Goal: Information Seeking & Learning: Learn about a topic

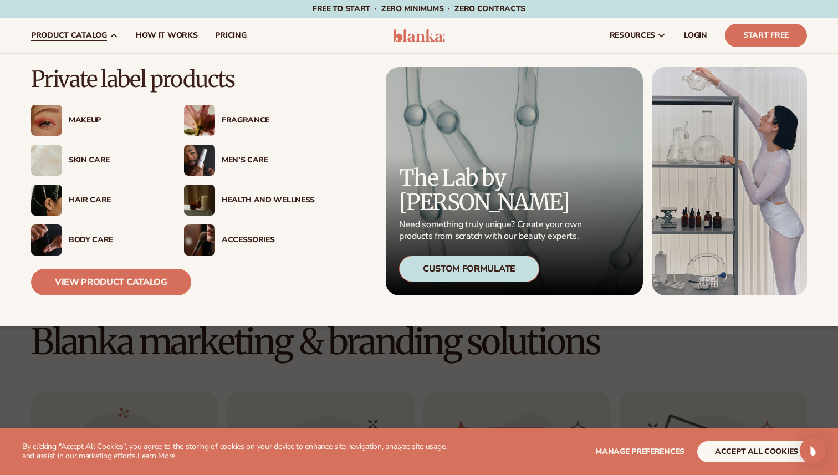
click at [109, 31] on icon at bounding box center [113, 35] width 9 height 9
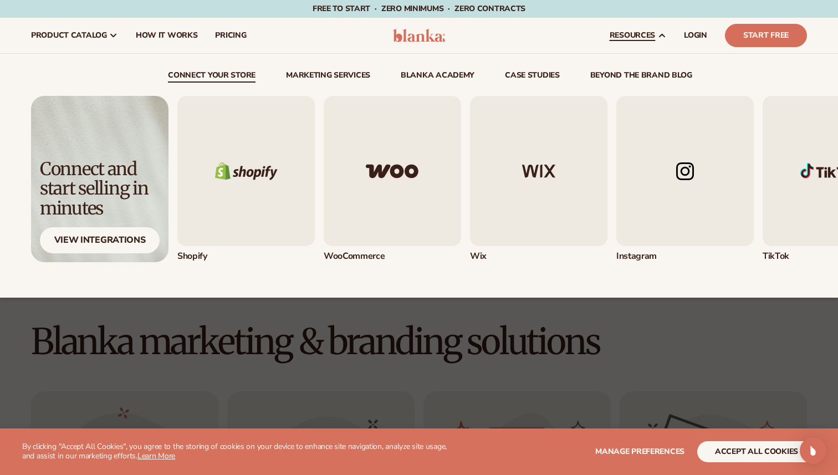
click at [629, 32] on span "resources" at bounding box center [632, 35] width 45 height 9
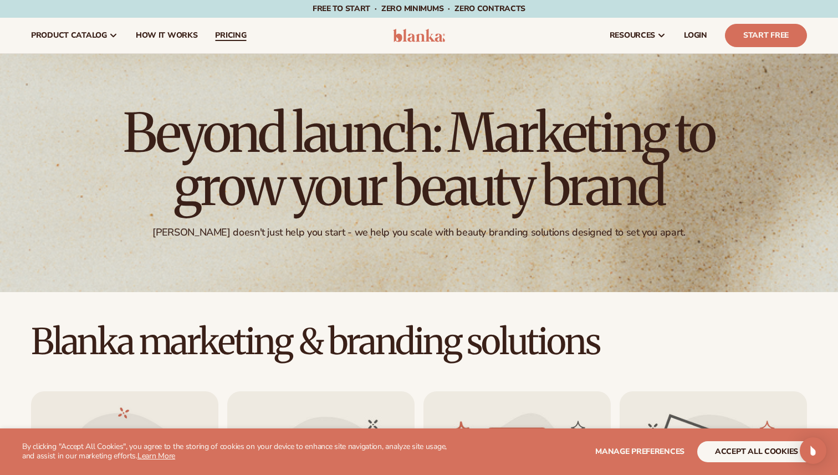
click at [223, 38] on span "pricing" at bounding box center [230, 35] width 31 height 9
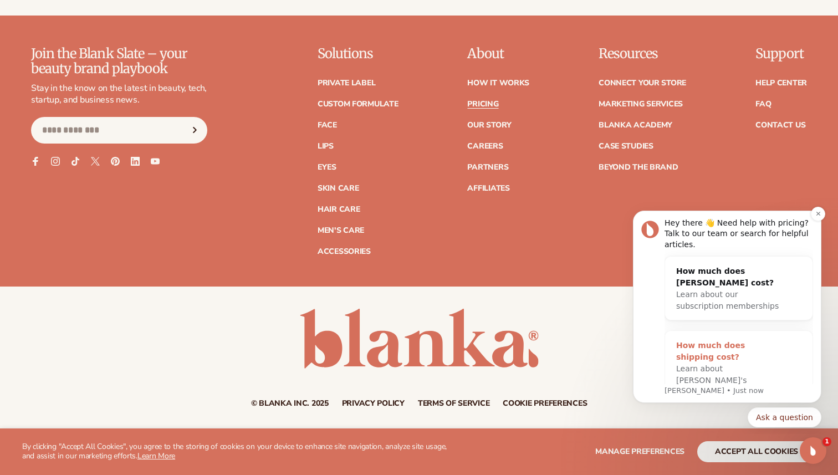
click at [754, 351] on div "How much does shipping cost?" at bounding box center [727, 351] width 103 height 23
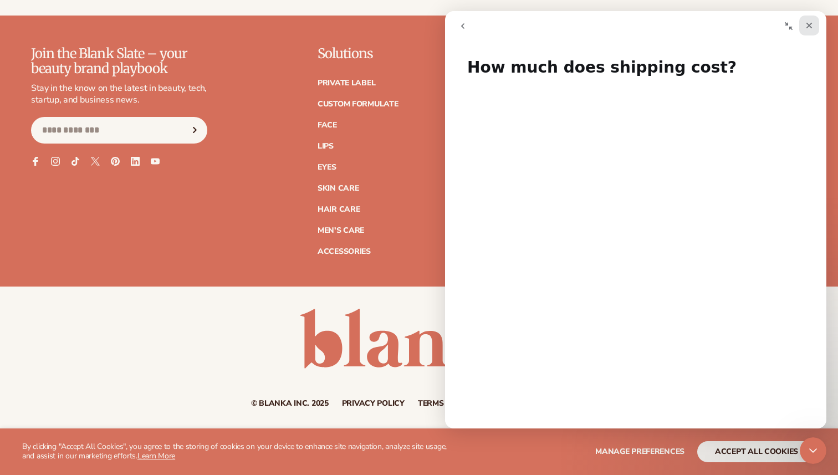
click at [814, 27] on div "Close" at bounding box center [809, 26] width 20 height 20
